Goal: Task Accomplishment & Management: Manage account settings

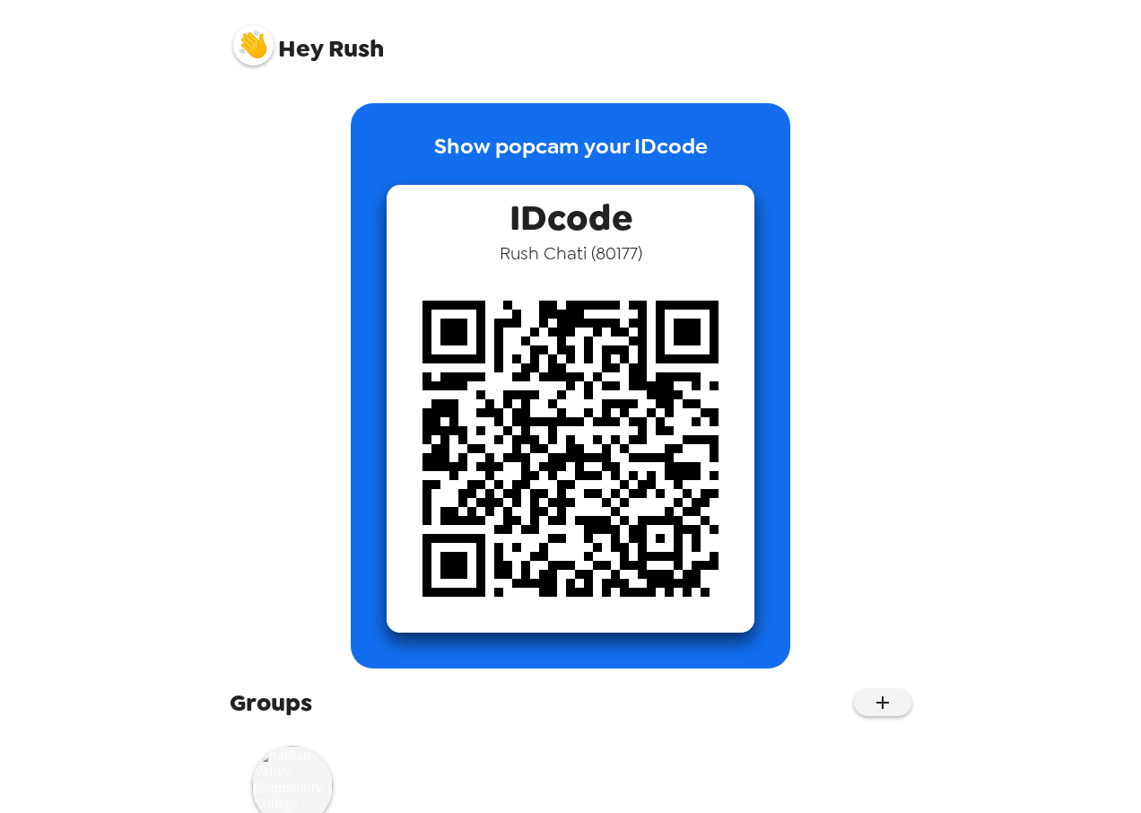
scroll to position [68, 0]
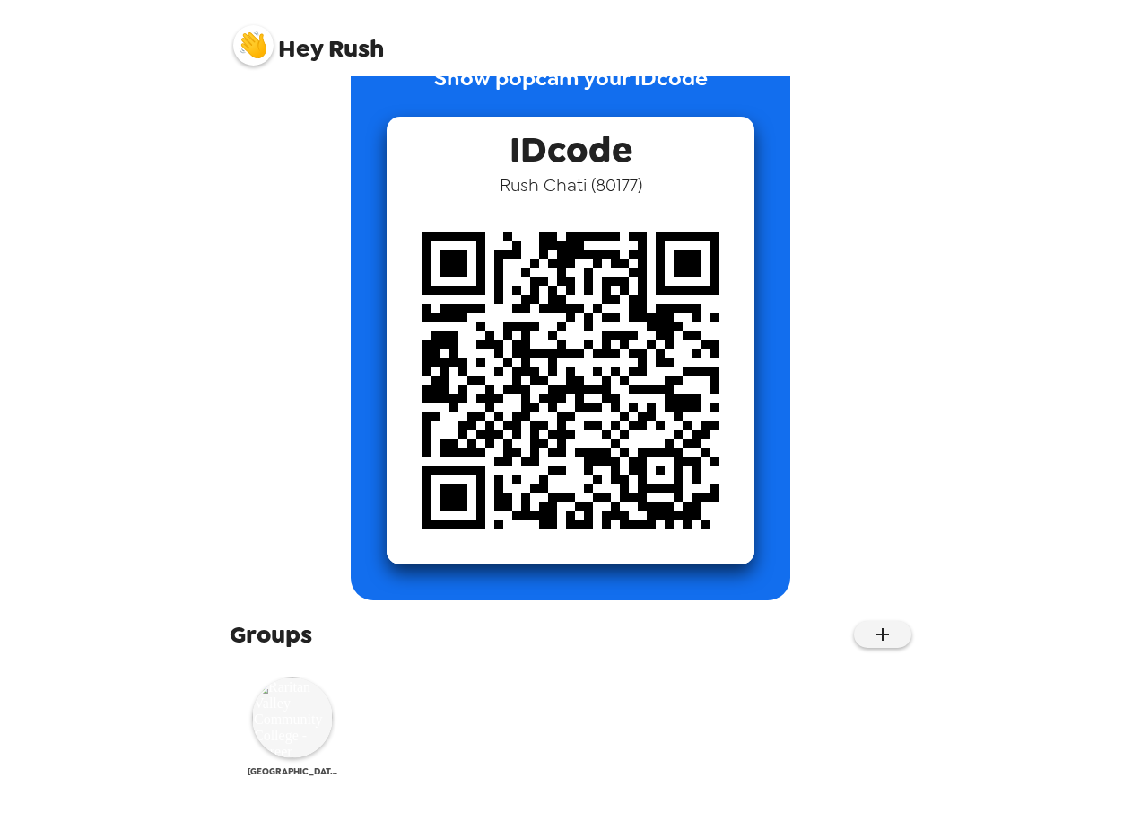
click at [288, 723] on img at bounding box center [292, 717] width 81 height 81
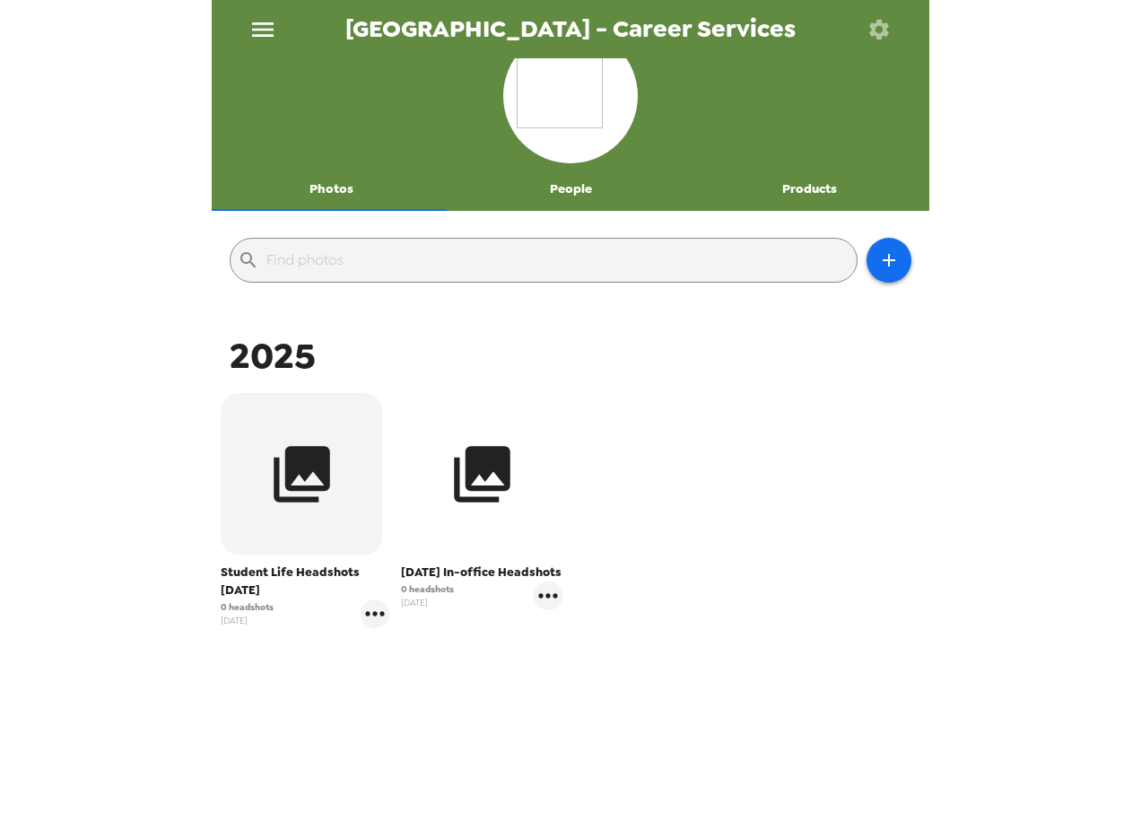
scroll to position [42, 0]
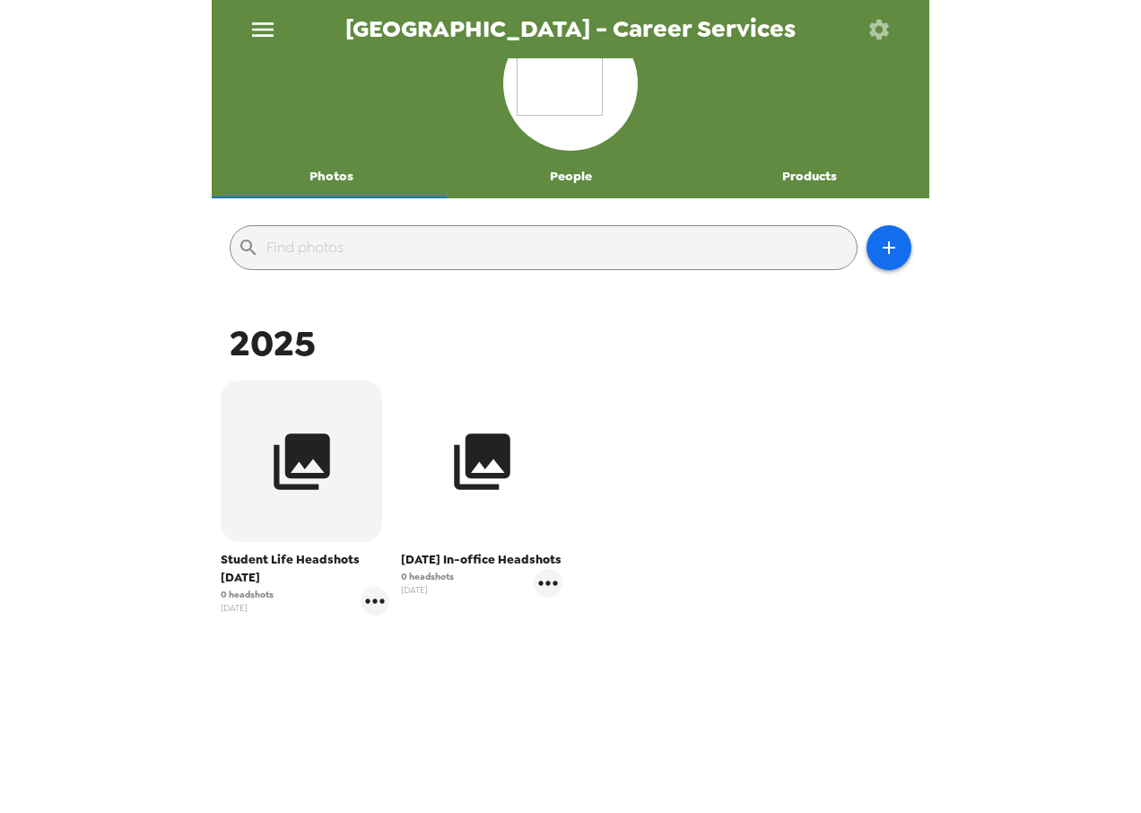
click at [483, 452] on icon "button" at bounding box center [482, 461] width 57 height 57
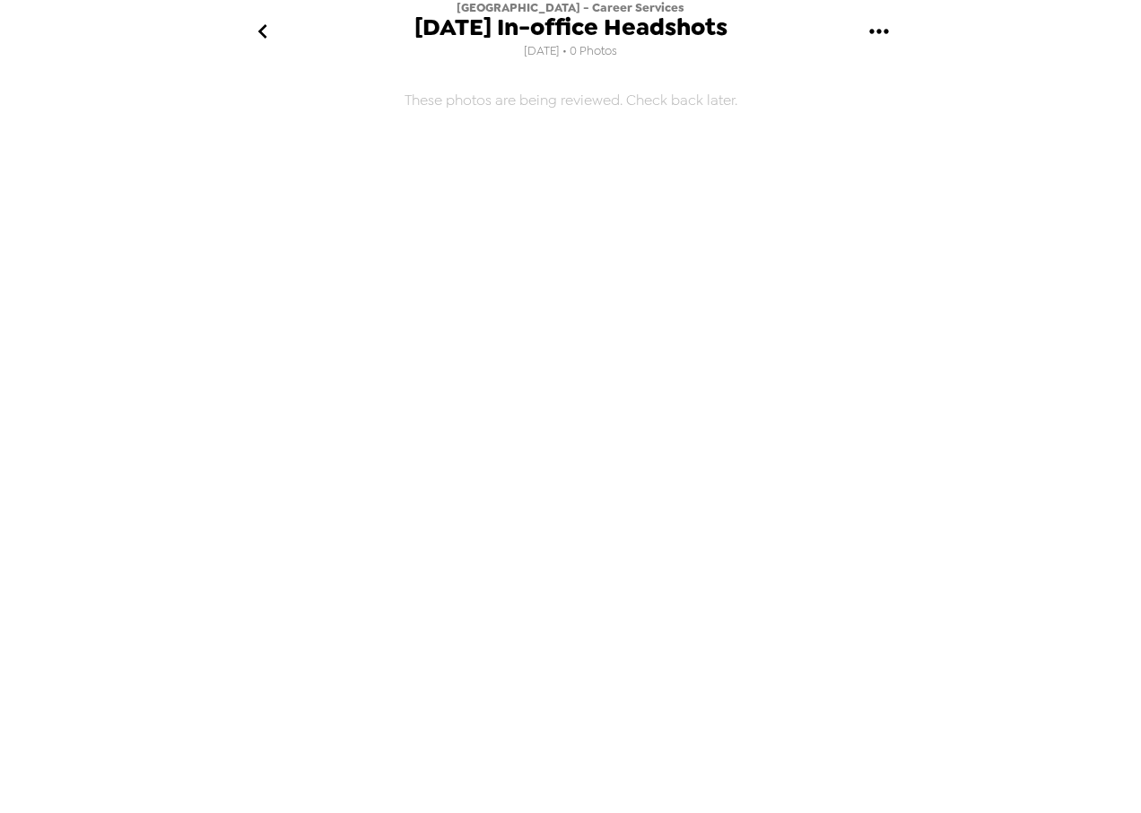
click at [875, 24] on icon "gallery menu" at bounding box center [879, 31] width 29 height 29
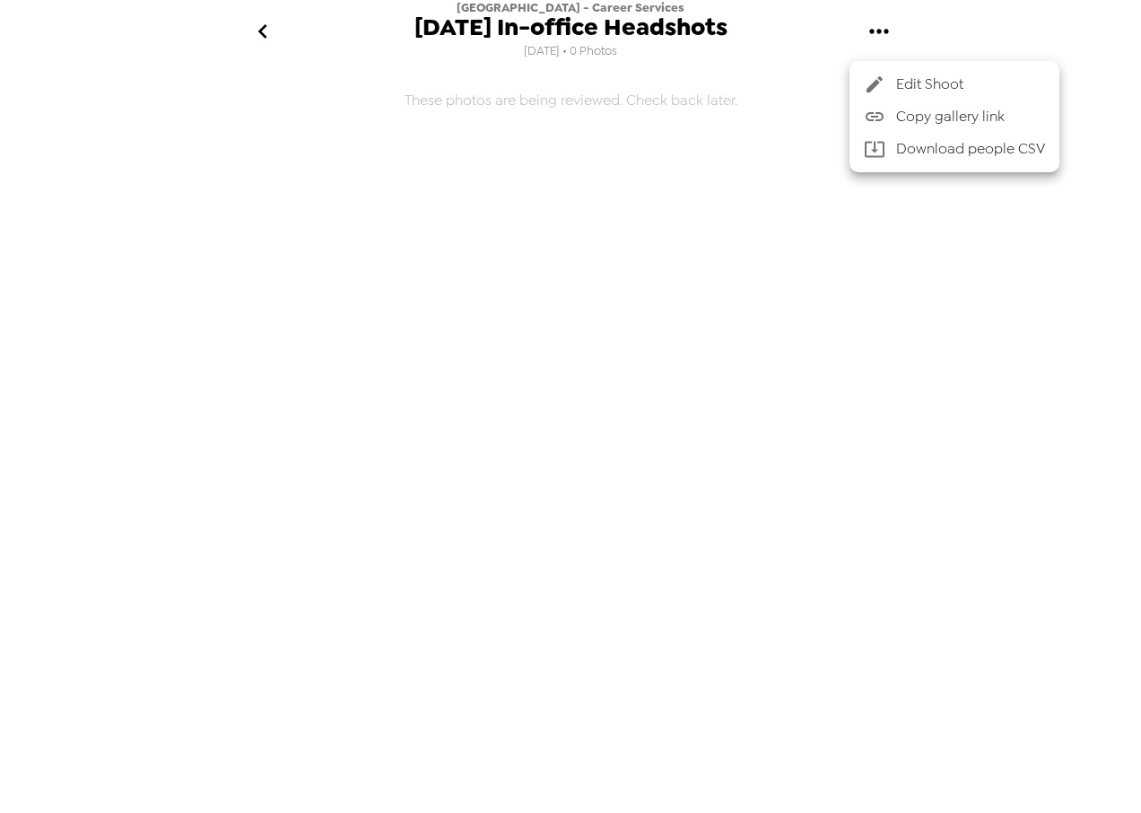
click at [741, 222] on div at bounding box center [570, 406] width 1141 height 813
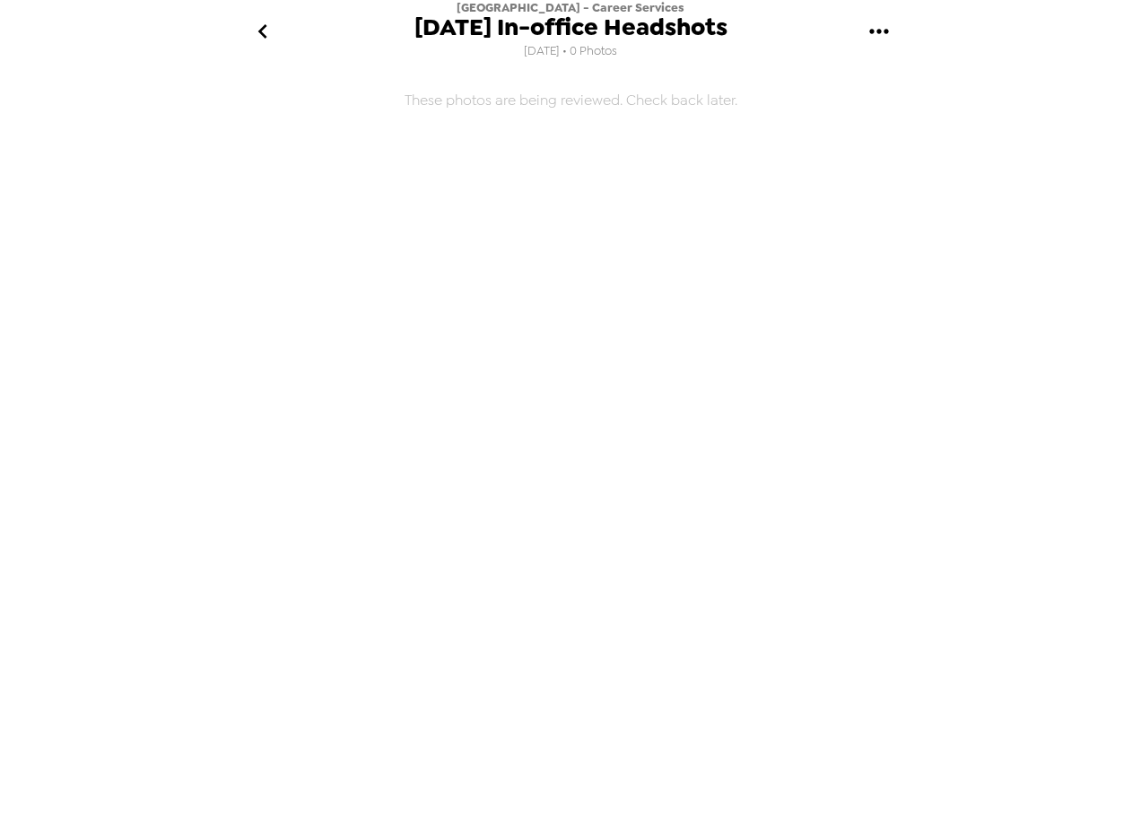
click at [266, 38] on icon "go back" at bounding box center [261, 31] width 9 height 14
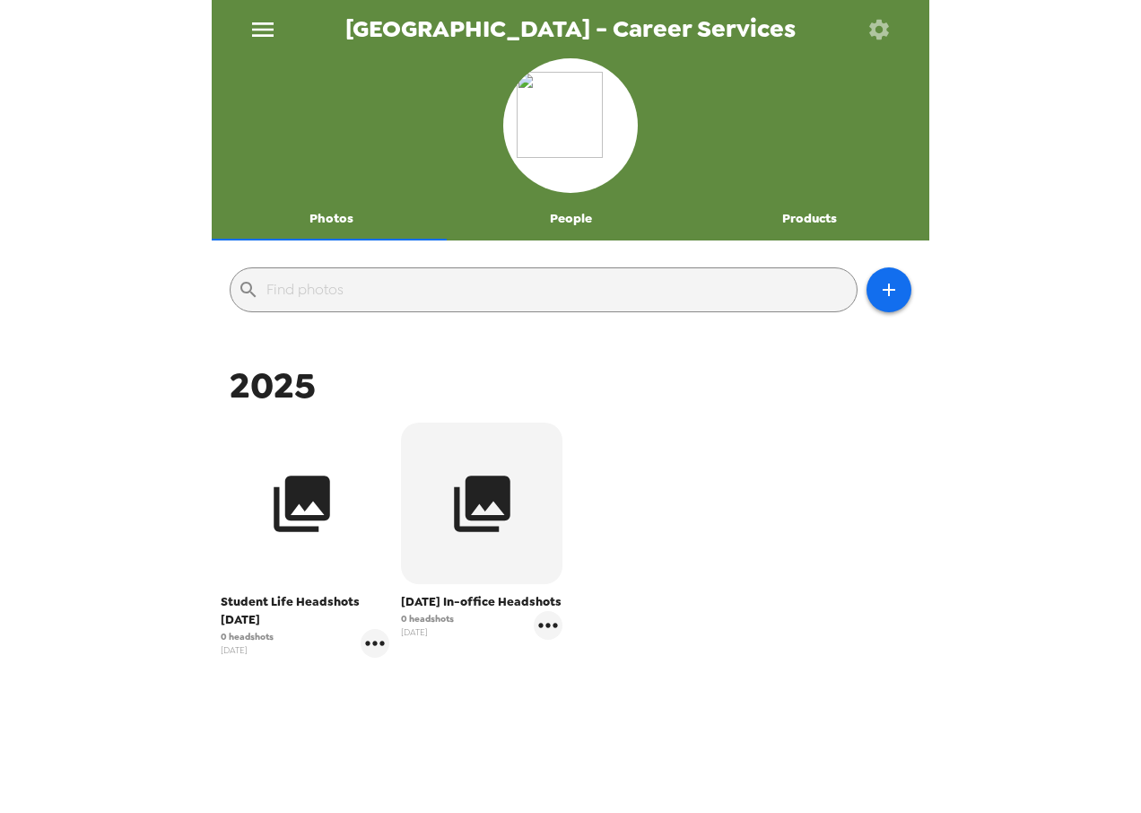
click at [301, 536] on icon "button" at bounding box center [301, 503] width 67 height 67
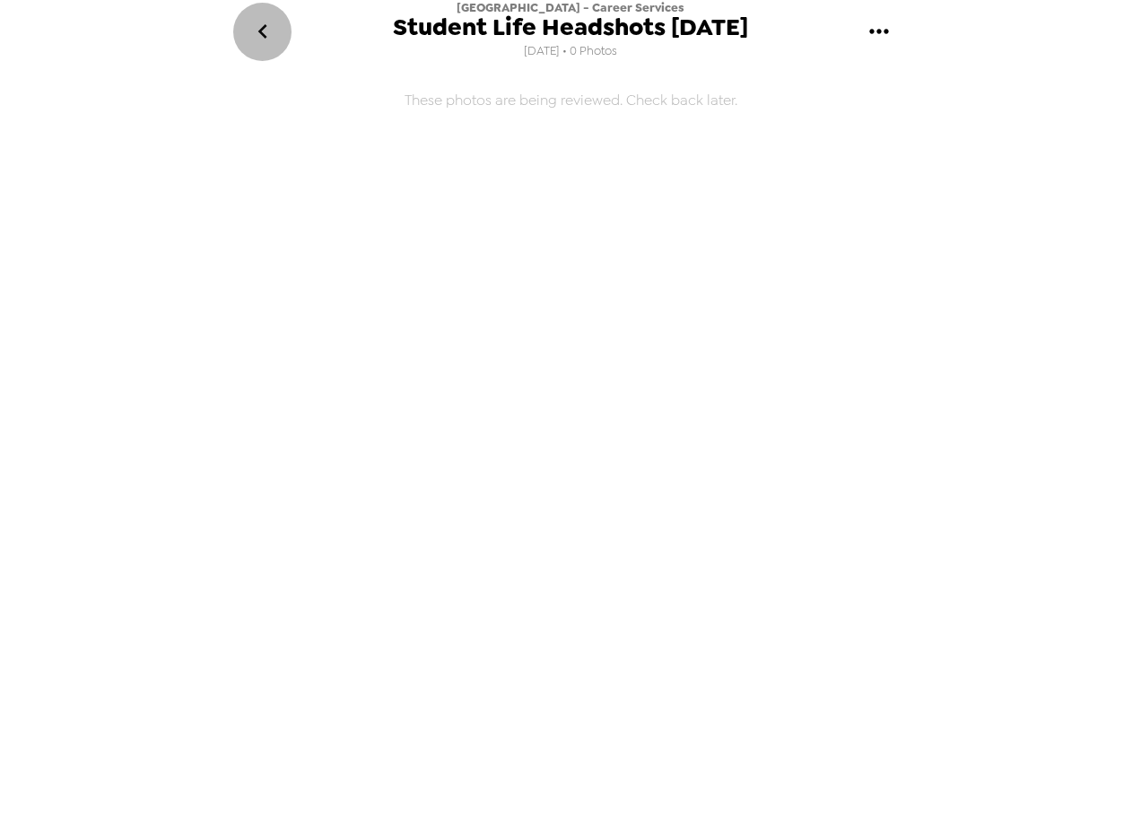
click at [269, 33] on icon "go back" at bounding box center [262, 31] width 29 height 29
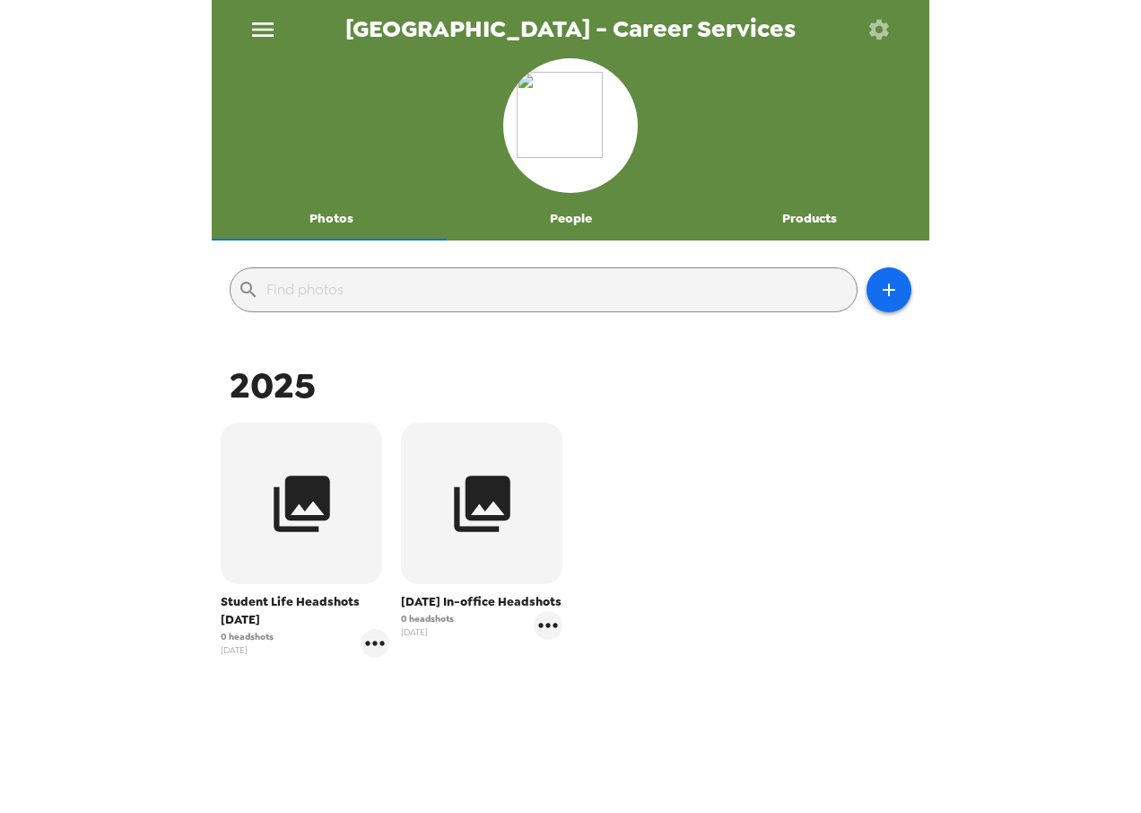
click at [612, 233] on button "People" at bounding box center [571, 218] width 240 height 43
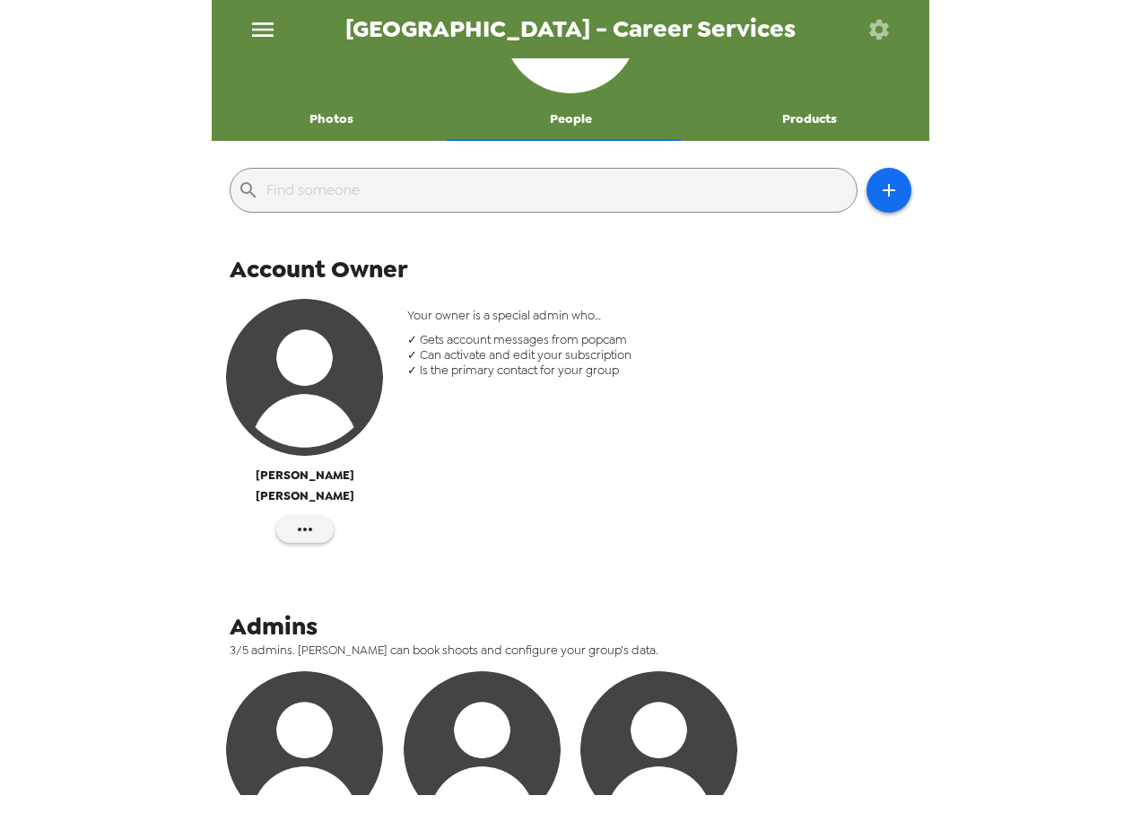
scroll to position [78, 0]
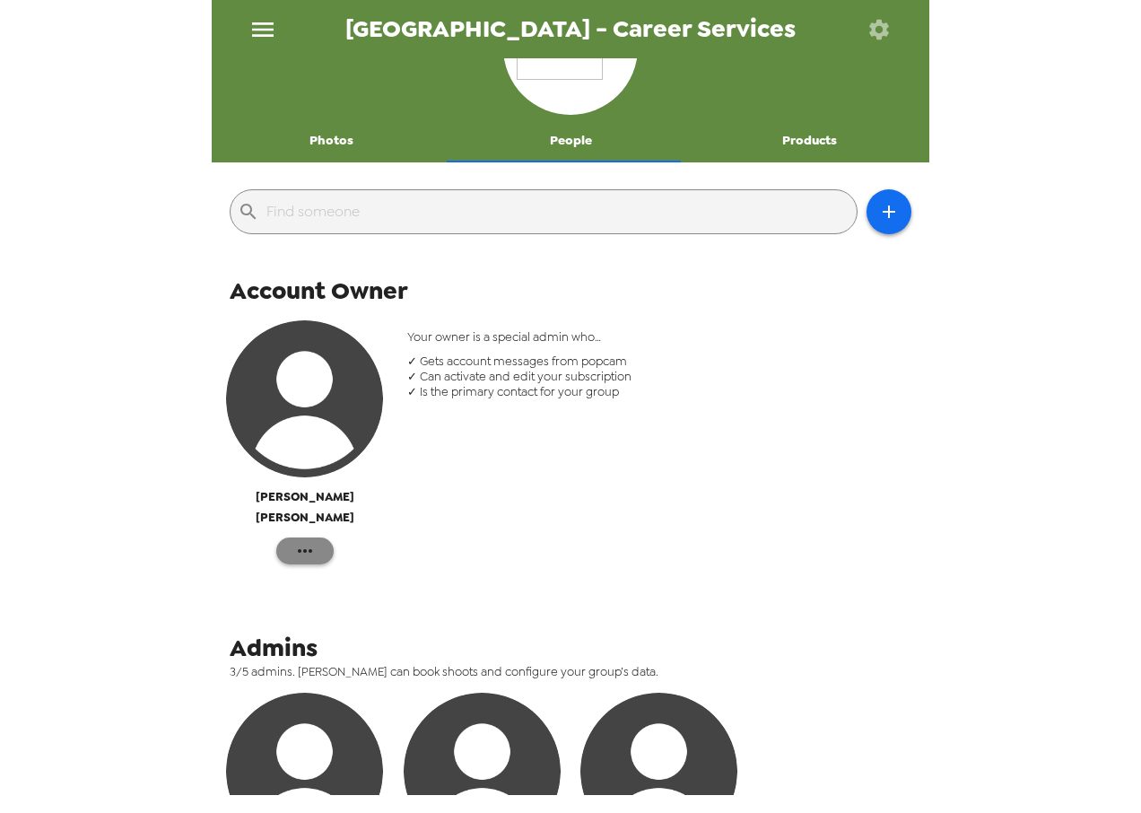
click at [301, 540] on icon "button" at bounding box center [305, 551] width 22 height 22
click at [463, 489] on div at bounding box center [570, 406] width 1141 height 813
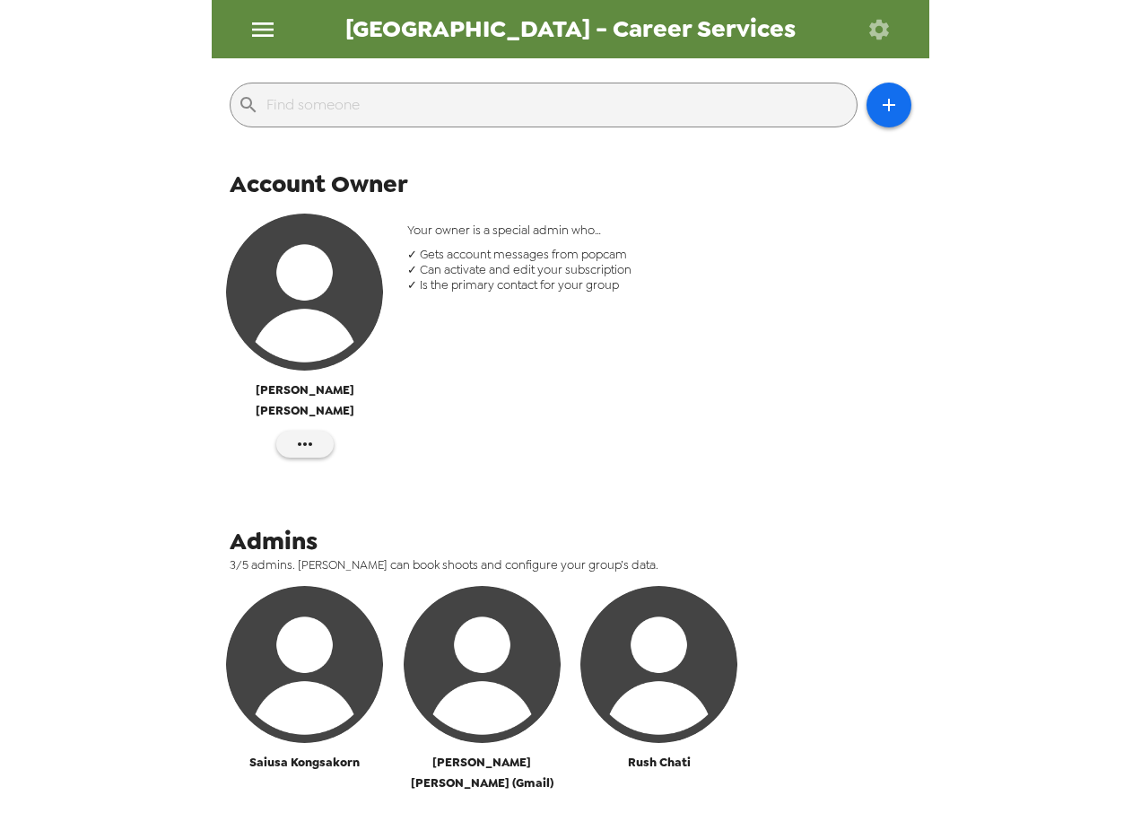
scroll to position [0, 0]
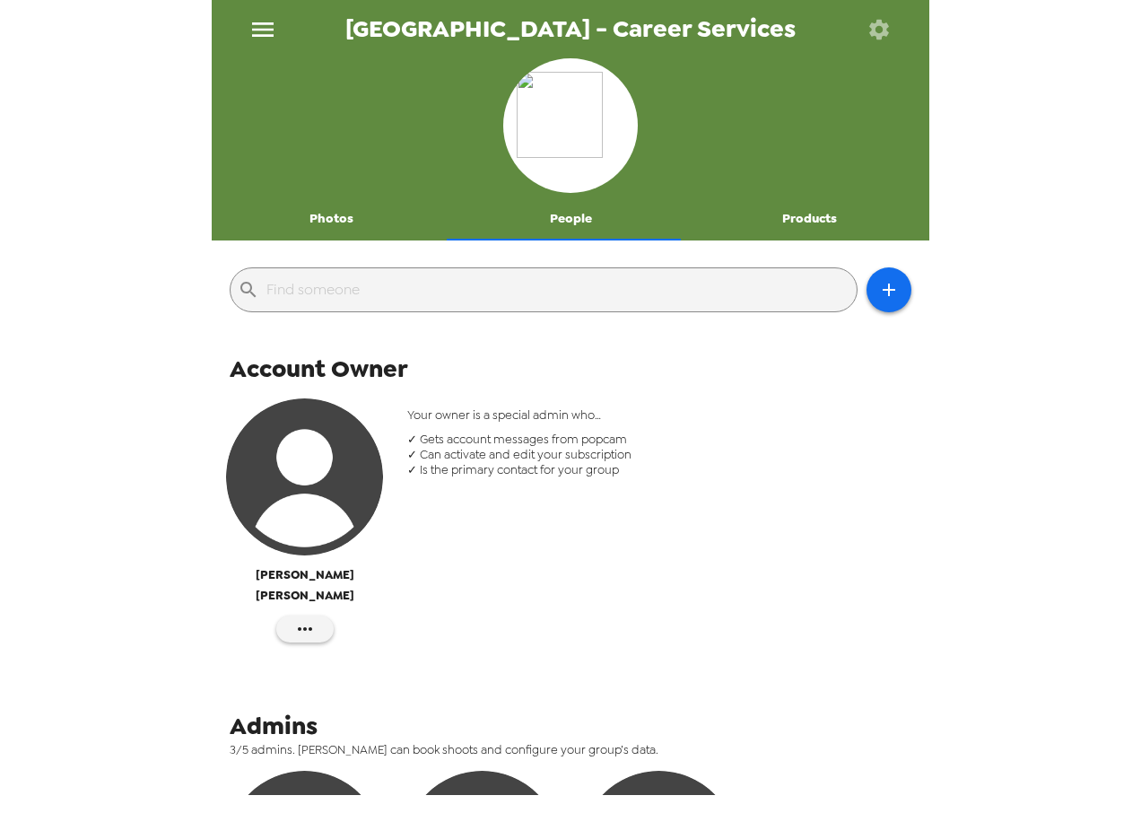
click at [771, 214] on button "Products" at bounding box center [810, 218] width 240 height 43
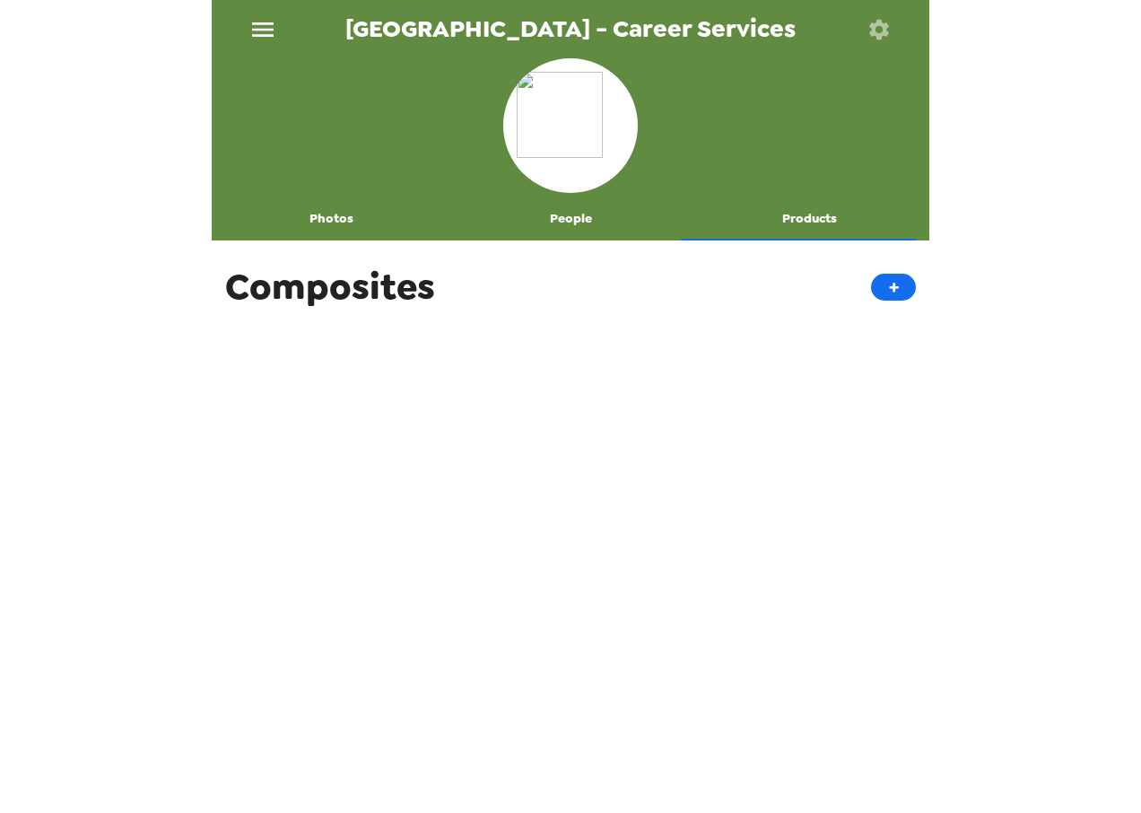
click at [550, 230] on button "People" at bounding box center [571, 218] width 240 height 43
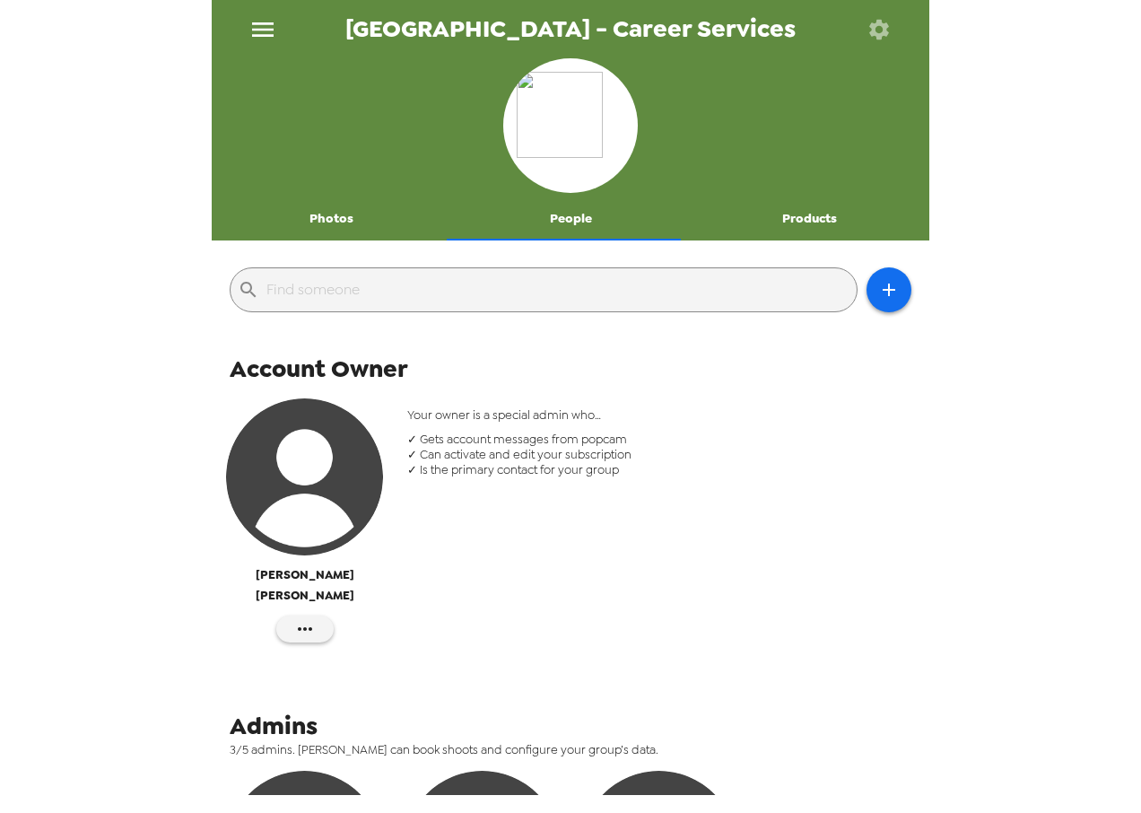
click at [385, 220] on button "Photos" at bounding box center [332, 218] width 240 height 43
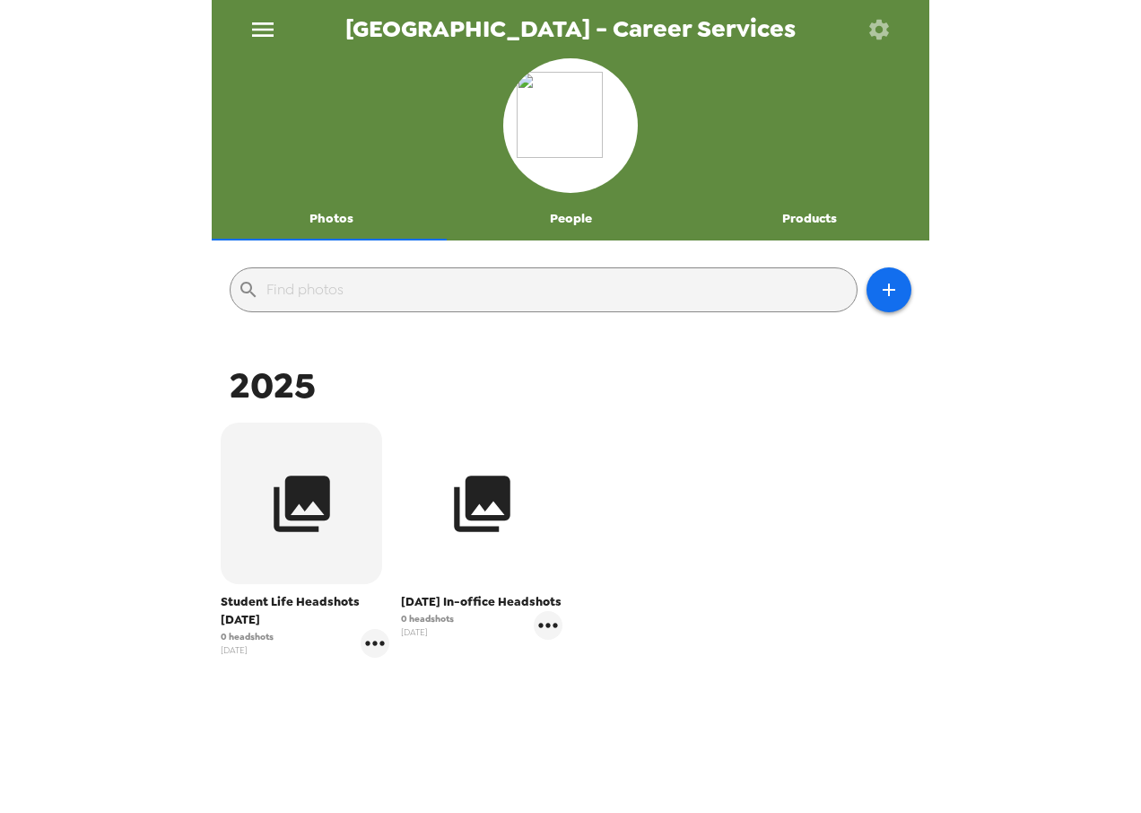
click at [509, 540] on button "button" at bounding box center [481, 503] width 161 height 161
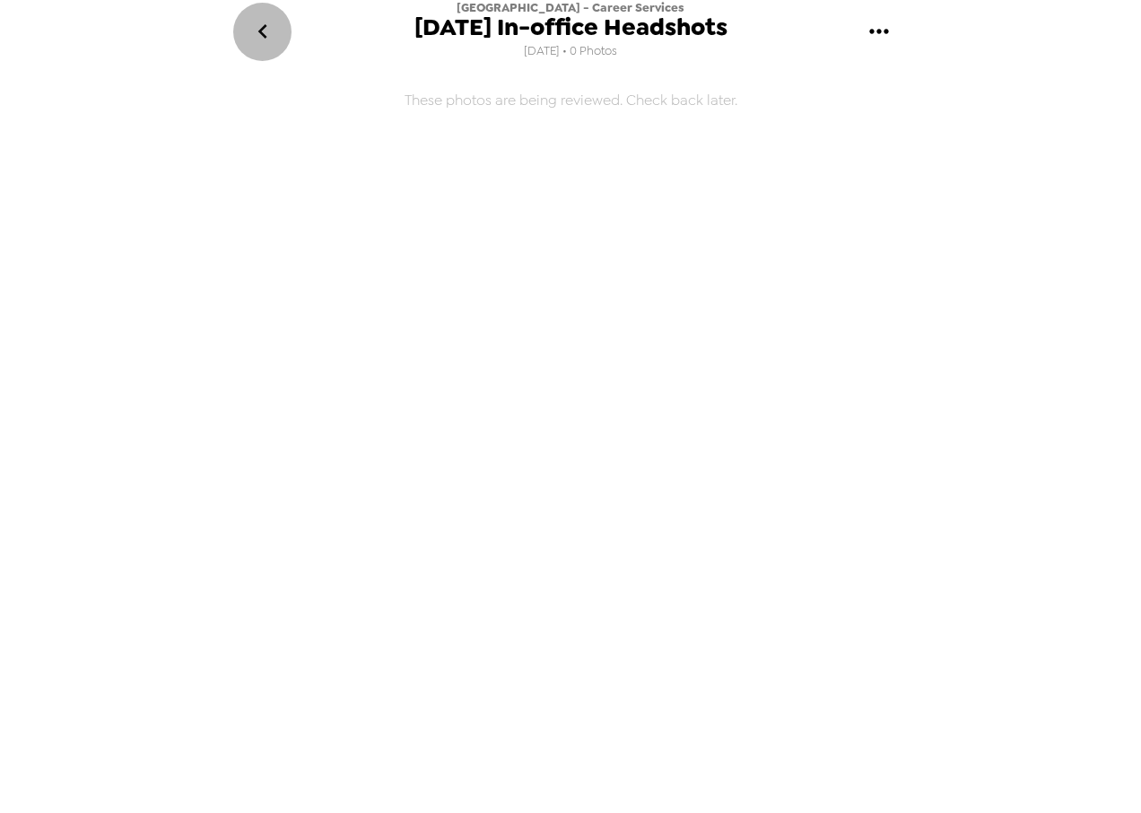
click at [263, 29] on icon "go back" at bounding box center [261, 31] width 9 height 14
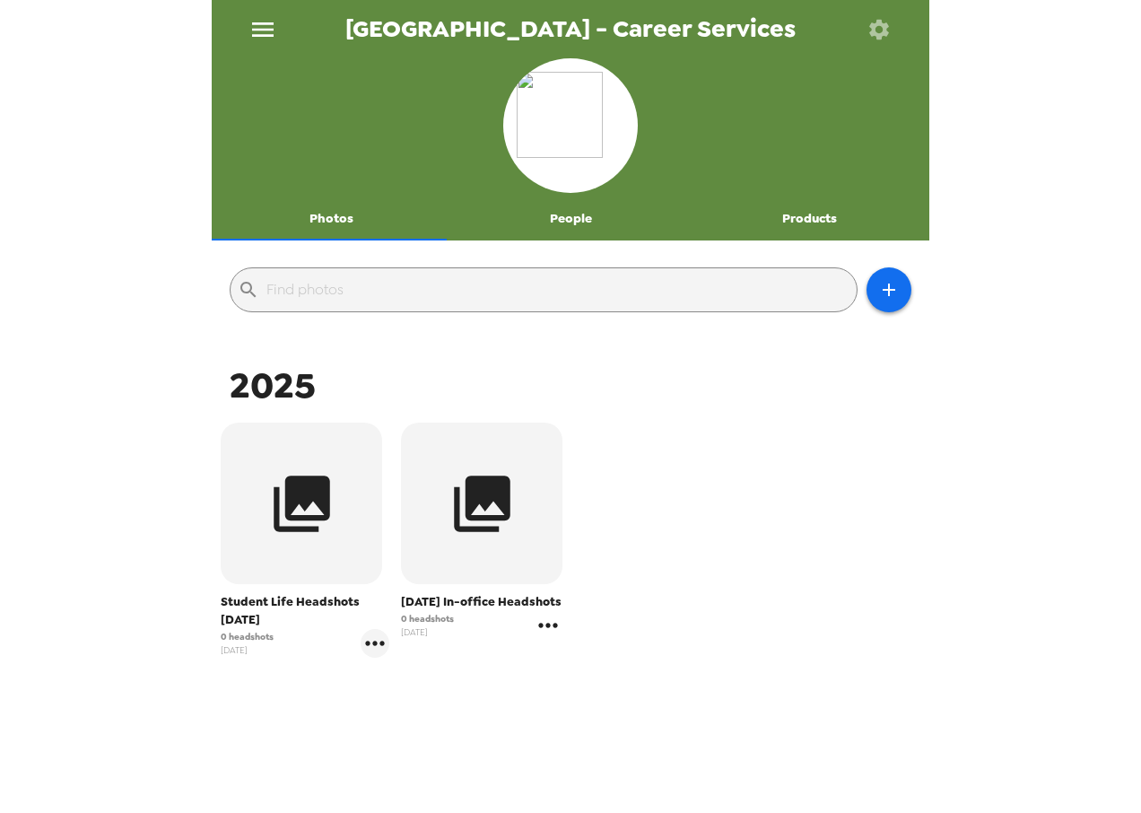
click at [544, 640] on icon "gallery menu" at bounding box center [548, 625] width 29 height 29
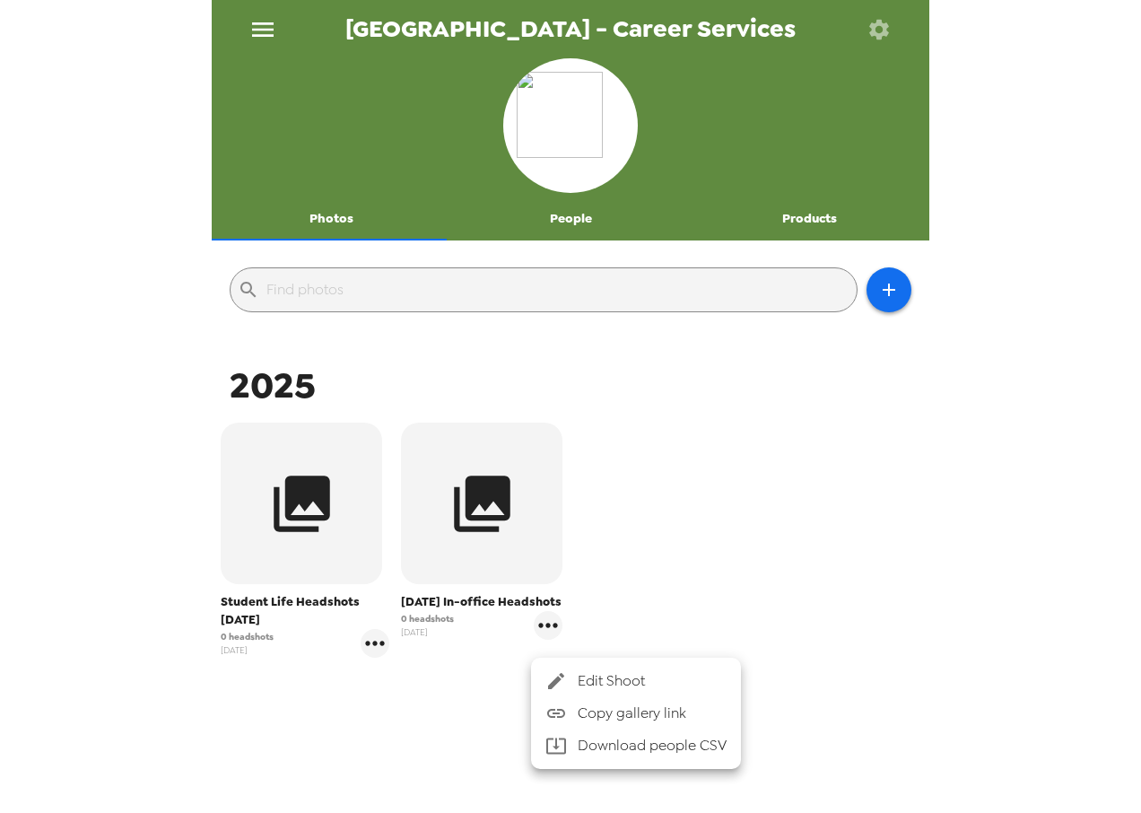
click at [607, 694] on li "Edit Shoot" at bounding box center [636, 681] width 210 height 32
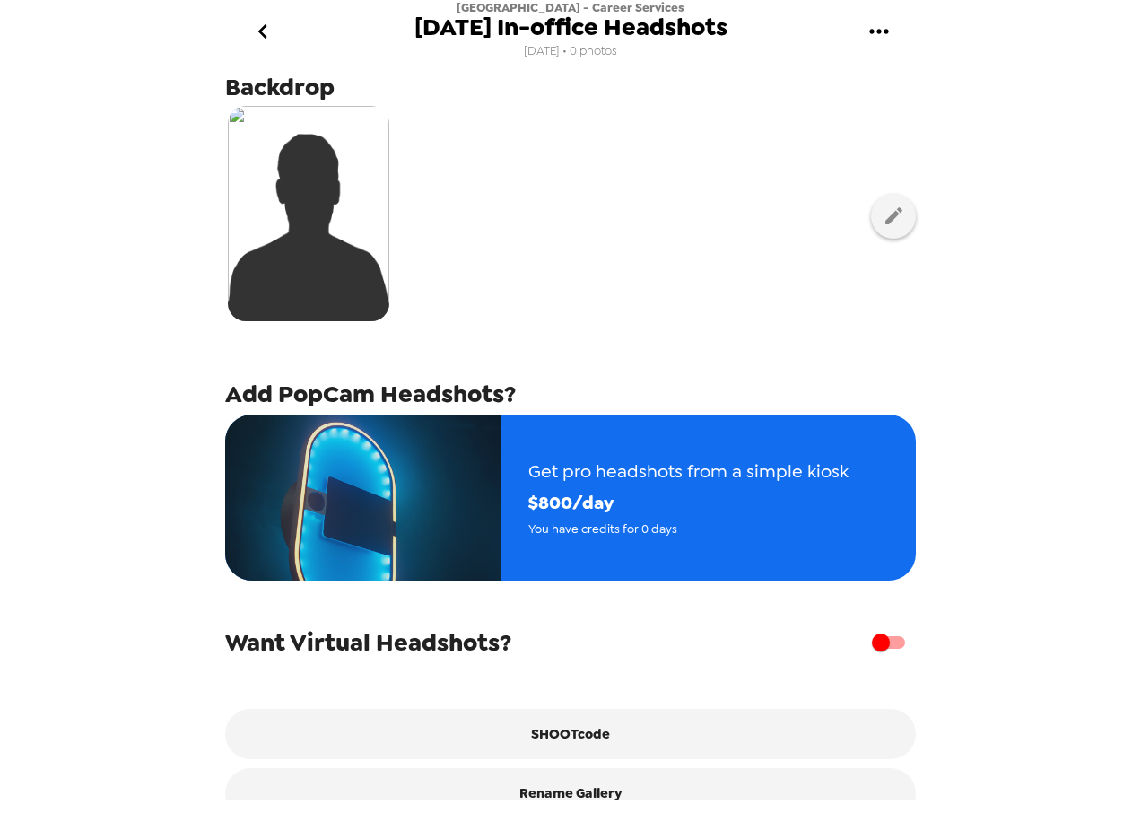
scroll to position [93, 0]
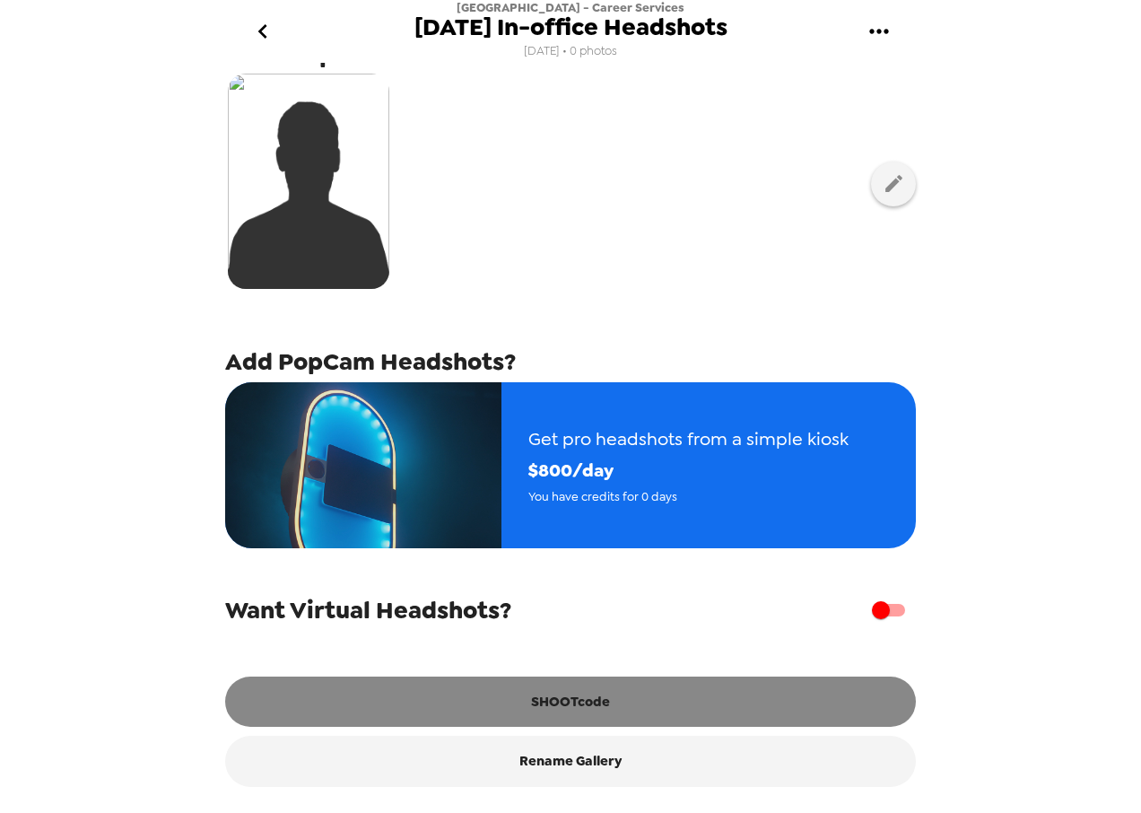
click at [578, 721] on button "SHOOTcode" at bounding box center [570, 701] width 691 height 50
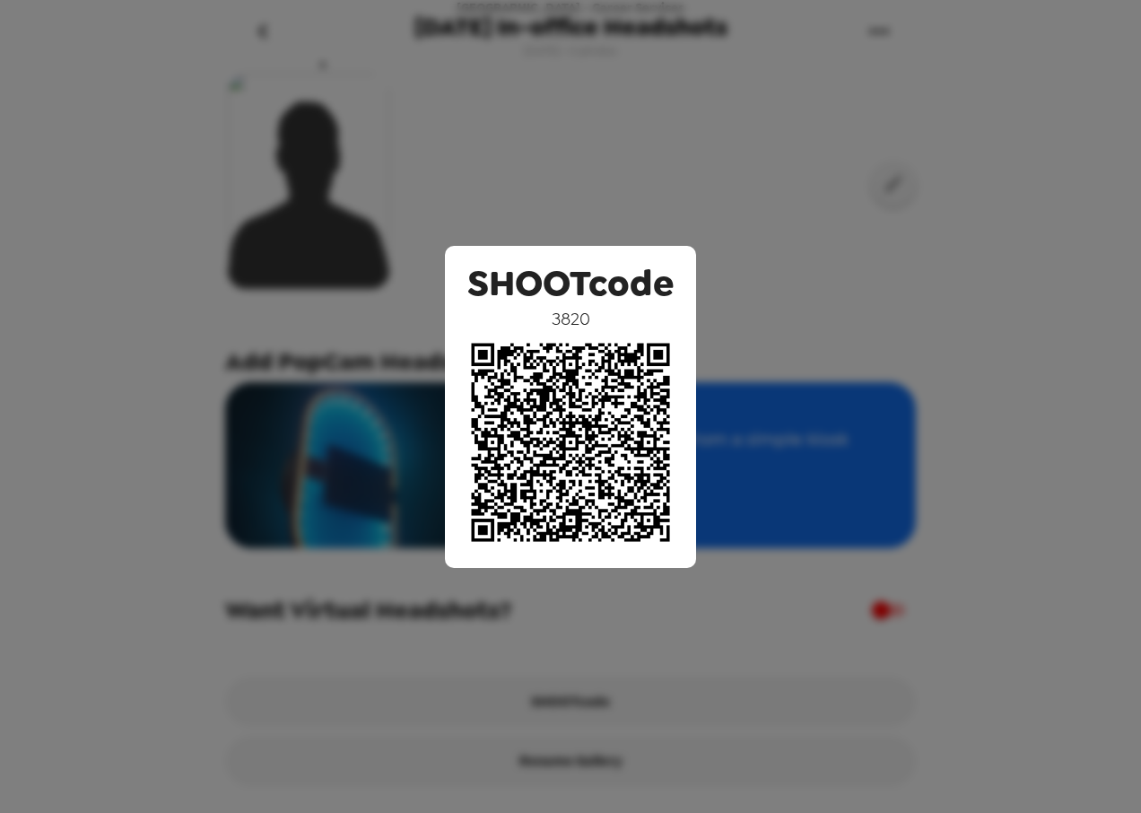
click at [1038, 278] on div "SHOOTcode 3820" at bounding box center [570, 406] width 1141 height 813
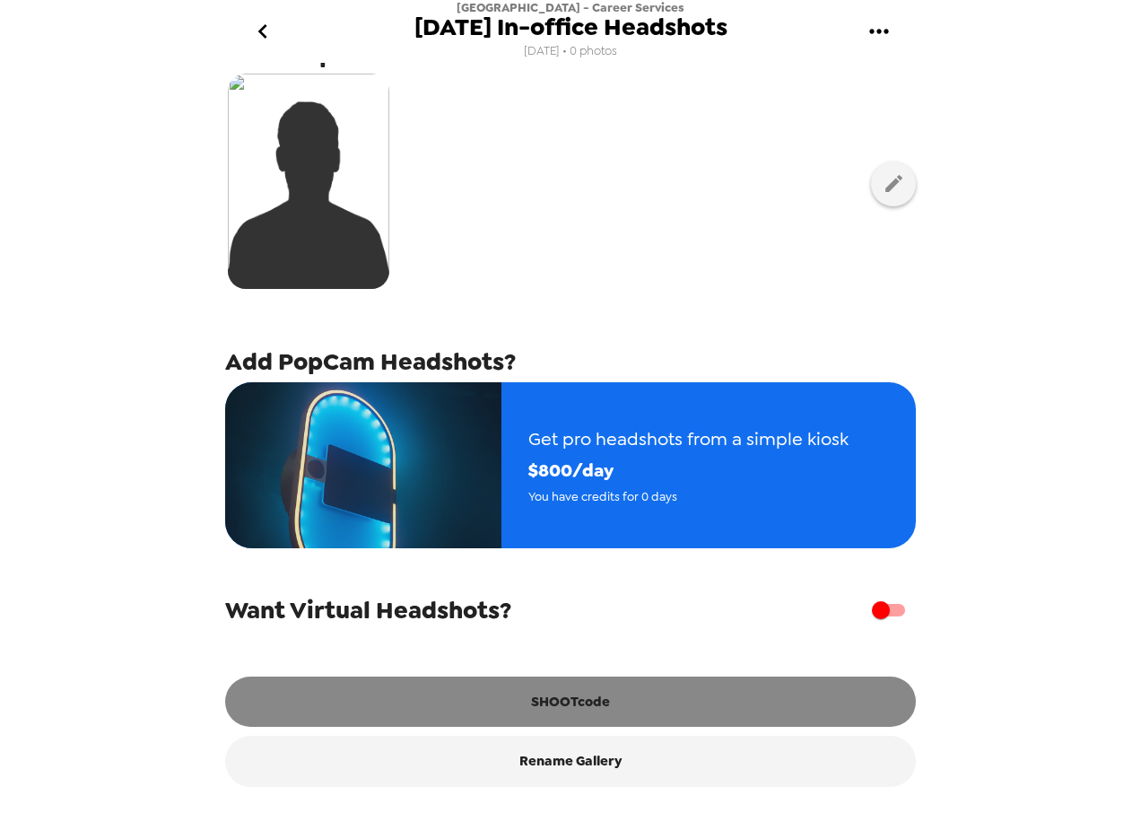
click at [578, 707] on button "SHOOTcode" at bounding box center [570, 701] width 691 height 50
